Goal: Information Seeking & Learning: Learn about a topic

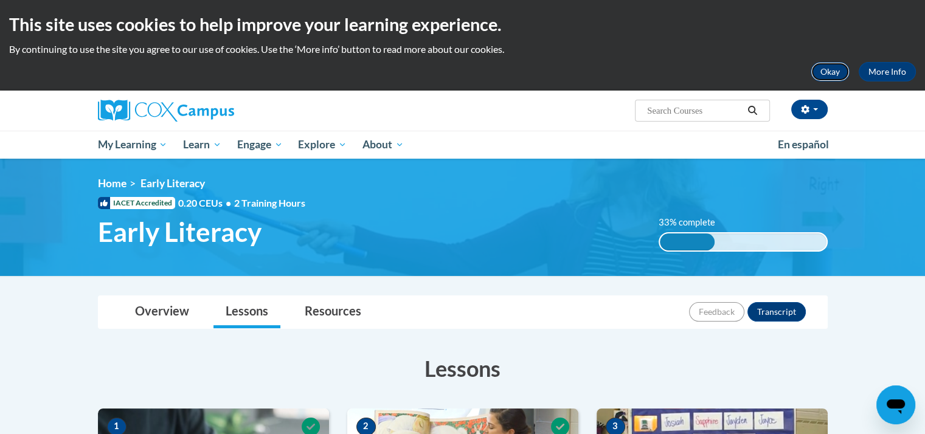
click at [831, 71] on button "Okay" at bounding box center [830, 71] width 39 height 19
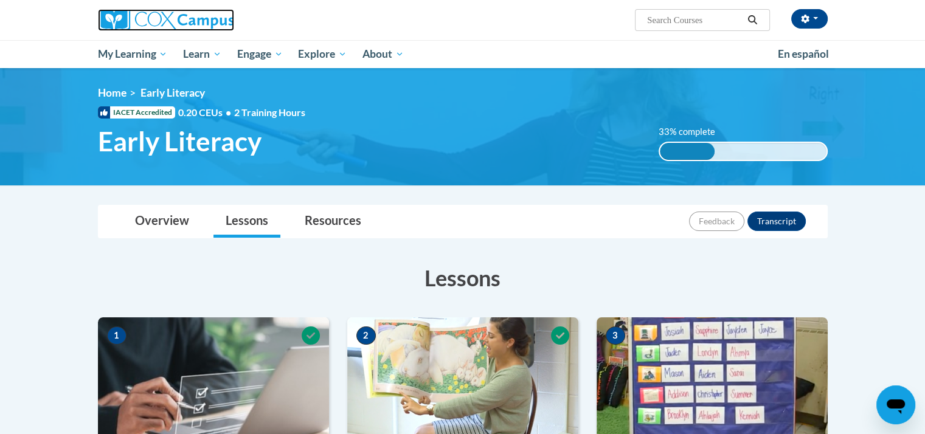
click at [137, 21] on img at bounding box center [166, 20] width 136 height 22
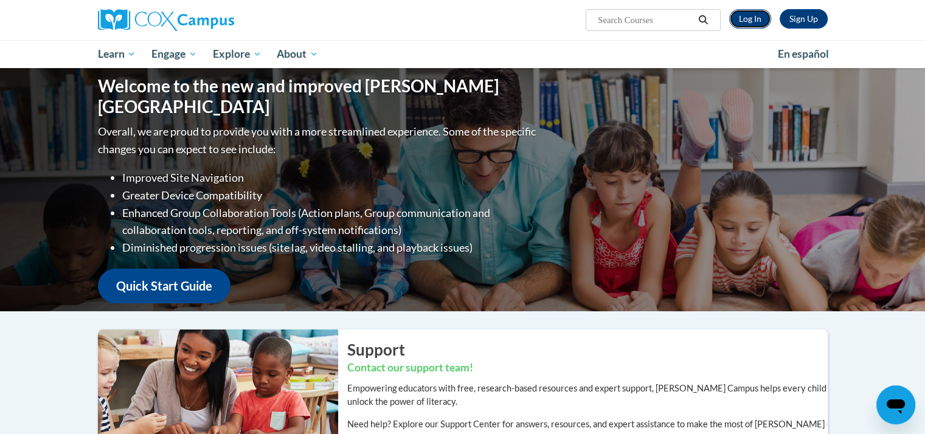
click at [745, 19] on link "Log In" at bounding box center [750, 18] width 42 height 19
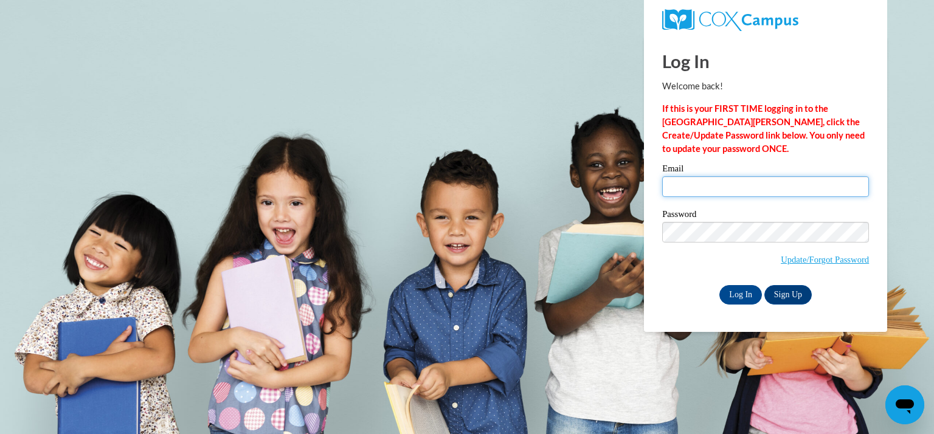
click at [739, 185] on input "Email" at bounding box center [765, 186] width 207 height 21
type input "stmartins@kmsd.edu"
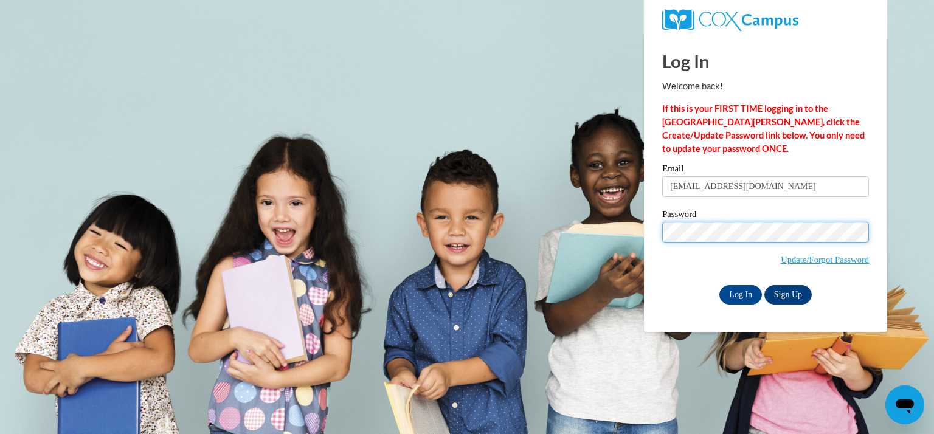
click at [720, 285] on input "Log In" at bounding box center [741, 294] width 43 height 19
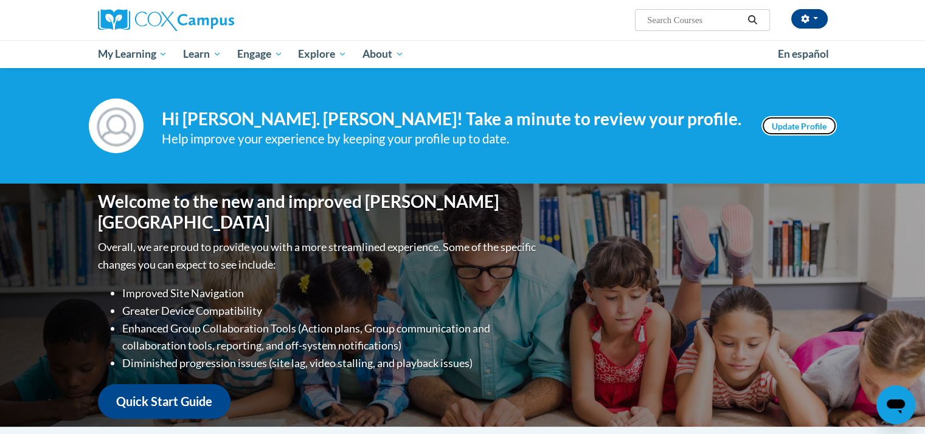
click at [796, 128] on link "Update Profile" at bounding box center [799, 125] width 75 height 19
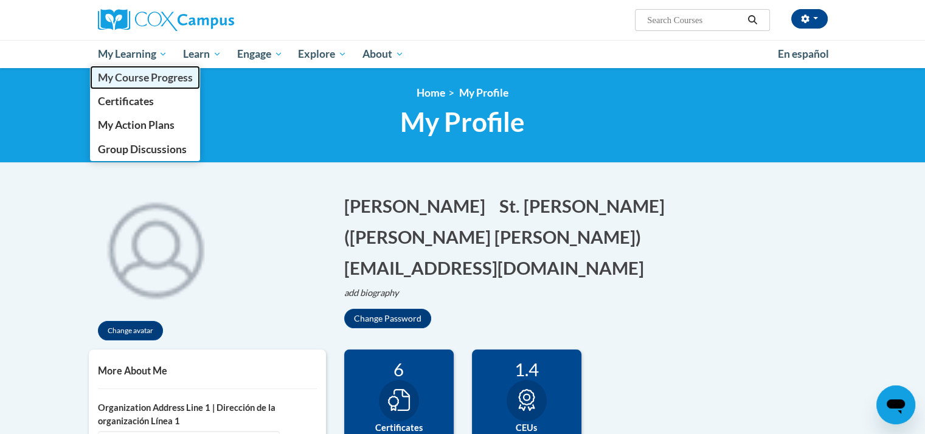
click at [131, 81] on span "My Course Progress" at bounding box center [144, 77] width 95 height 13
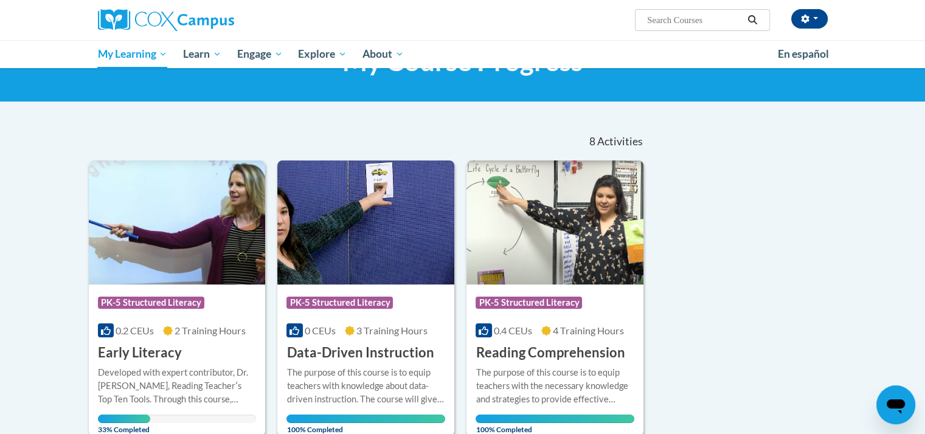
scroll to position [122, 0]
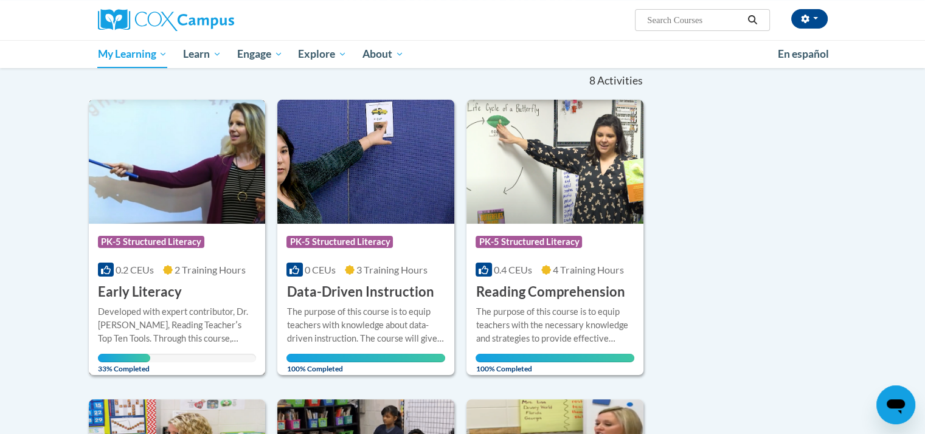
click at [149, 292] on h3 "Early Literacy" at bounding box center [140, 292] width 84 height 19
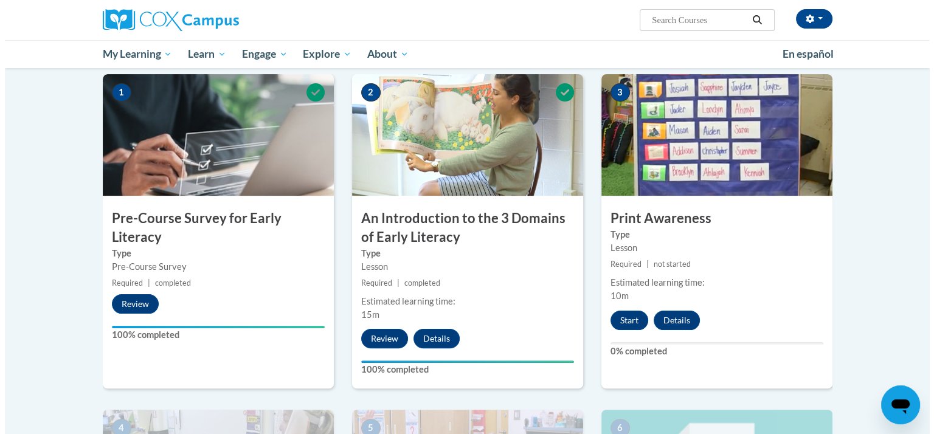
scroll to position [304, 0]
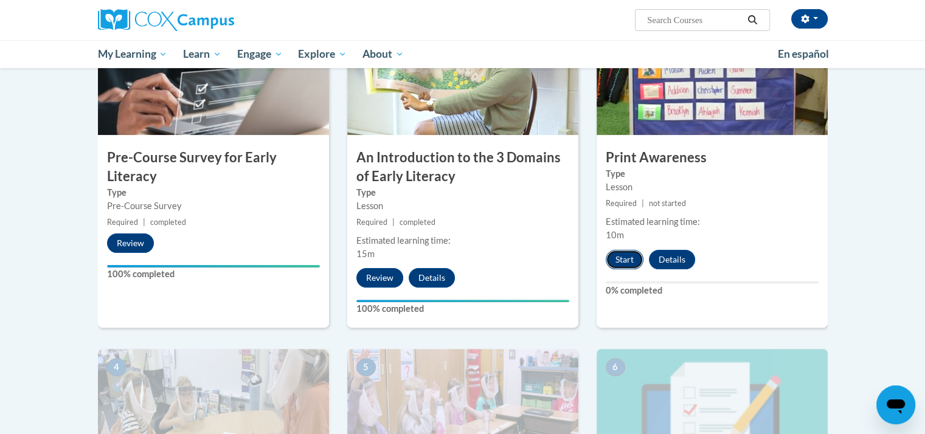
click at [635, 263] on button "Start" at bounding box center [625, 259] width 38 height 19
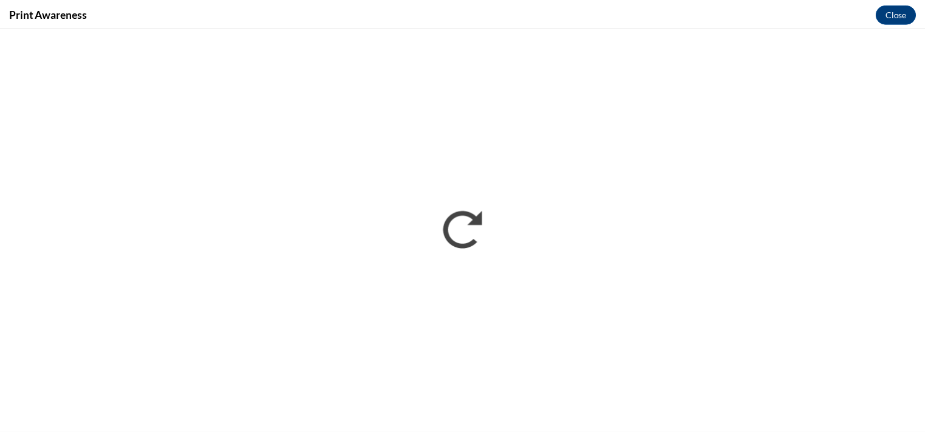
scroll to position [0, 0]
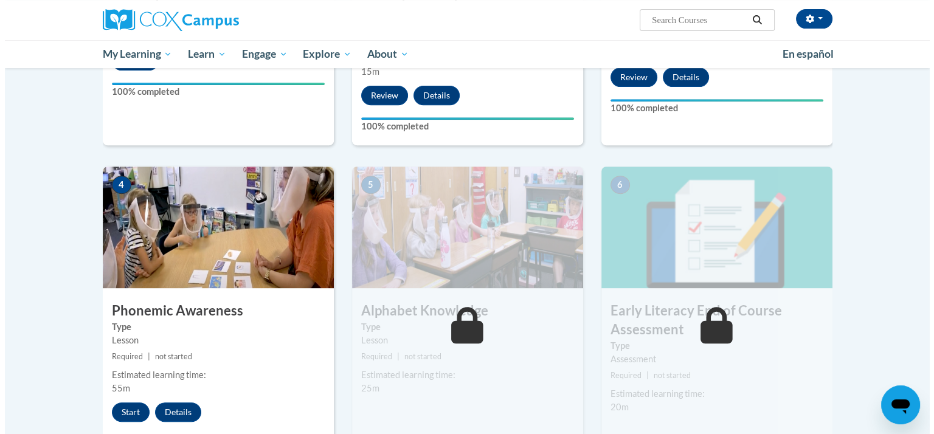
scroll to position [547, 0]
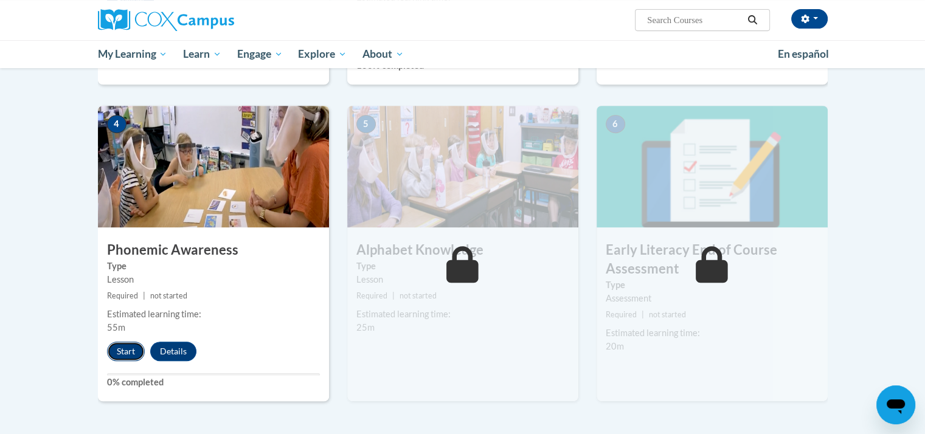
click at [122, 350] on button "Start" at bounding box center [126, 351] width 38 height 19
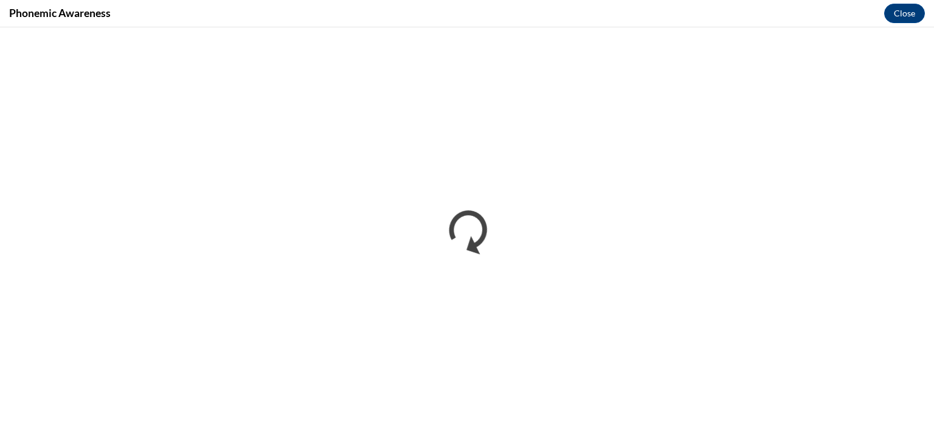
scroll to position [0, 0]
